Goal: Check status: Check status

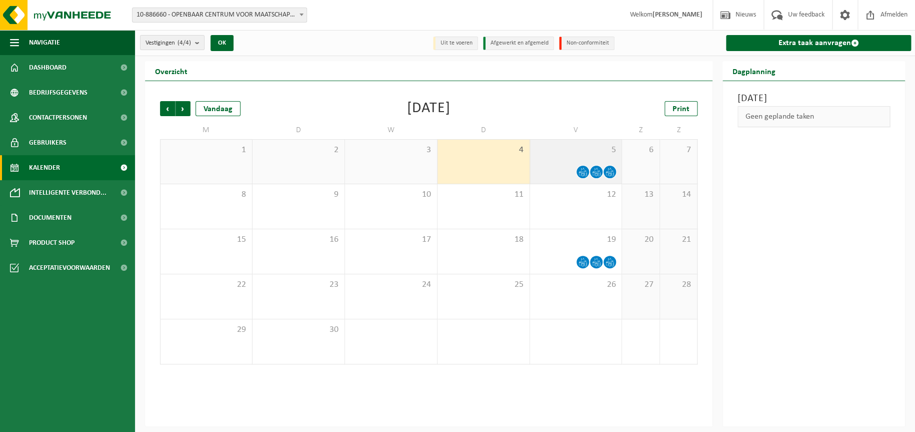
click at [587, 170] on icon at bounding box center [583, 172] width 9 height 9
click at [166, 110] on span "Vorige" at bounding box center [167, 108] width 15 height 15
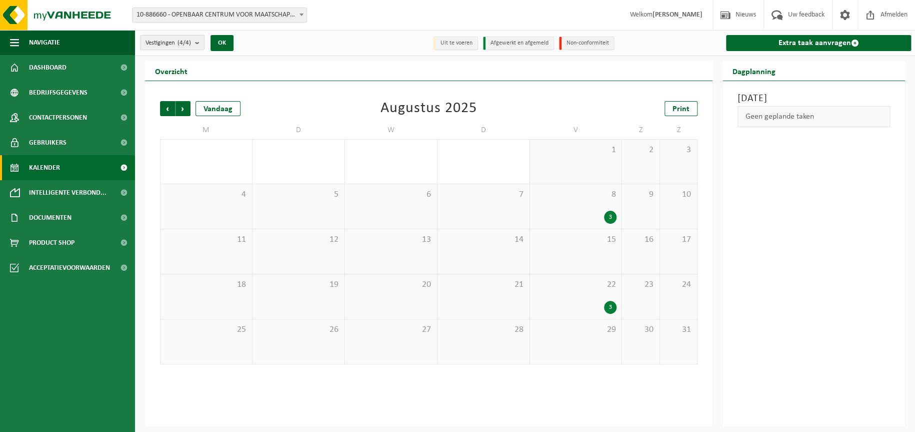
click at [593, 304] on div "3" at bounding box center [576, 307] width 82 height 13
